Goal: Navigation & Orientation: Find specific page/section

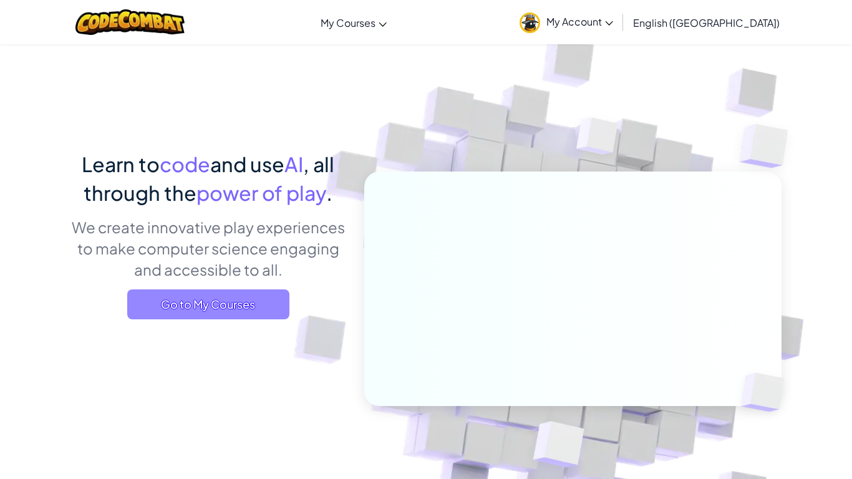
click at [262, 298] on span "Go to My Courses" at bounding box center [208, 304] width 162 height 30
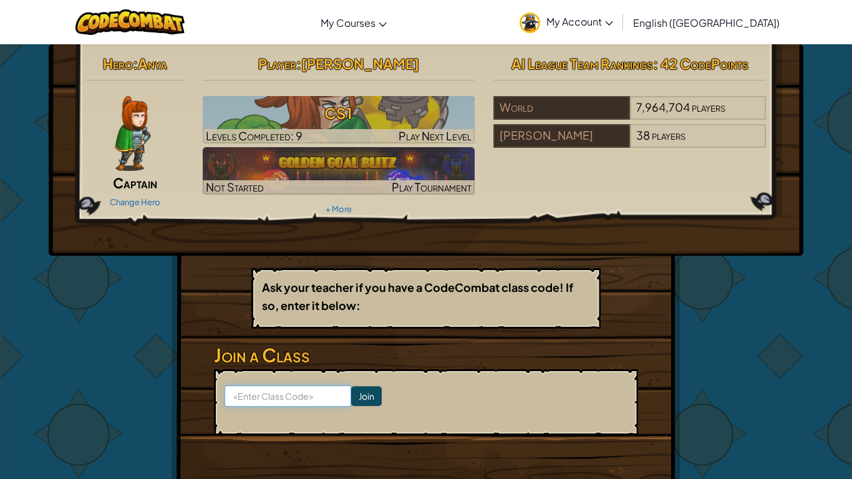
click at [321, 397] on input at bounding box center [287, 395] width 127 height 21
click at [178, 22] on img at bounding box center [129, 22] width 109 height 26
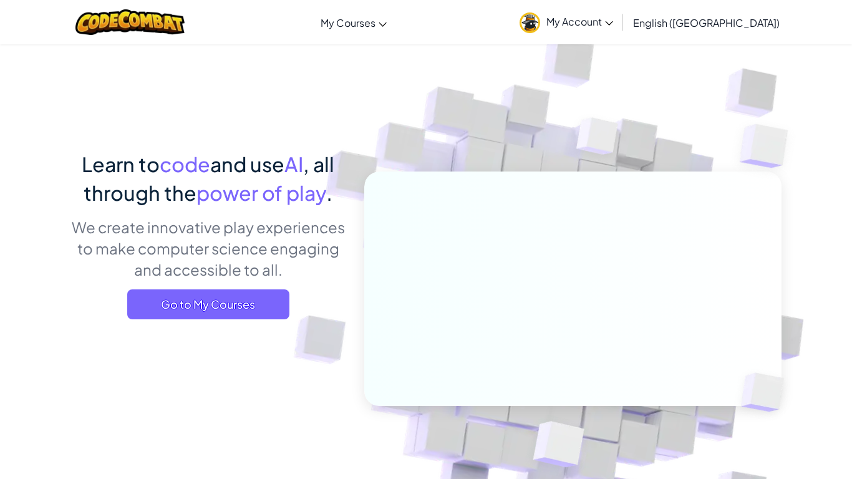
click at [613, 18] on span "My Account" at bounding box center [579, 21] width 67 height 13
